Goal: Check status

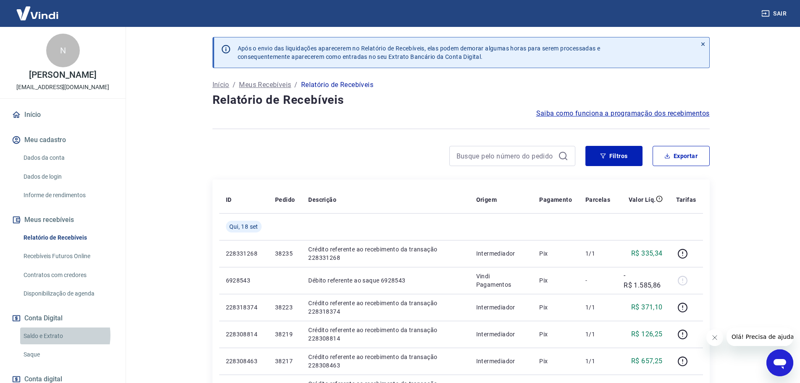
click at [49, 335] on link "Saldo e Extrato" at bounding box center [67, 335] width 95 height 17
